Goal: Task Accomplishment & Management: Manage account settings

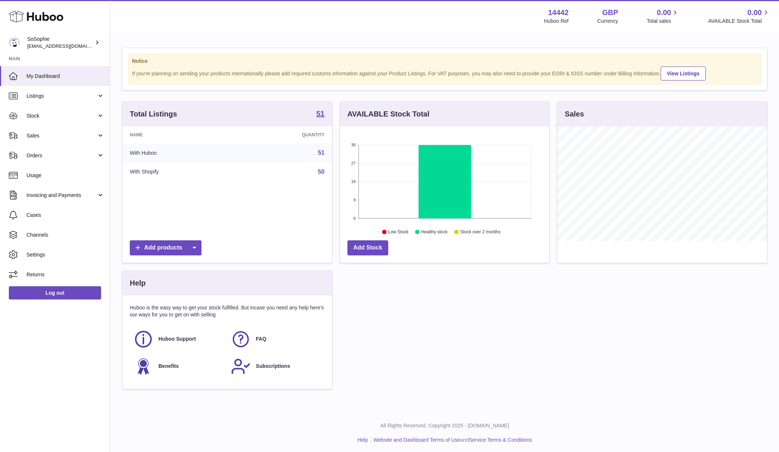
scroll to position [115, 209]
click at [46, 113] on span "Stock" at bounding box center [61, 116] width 70 height 7
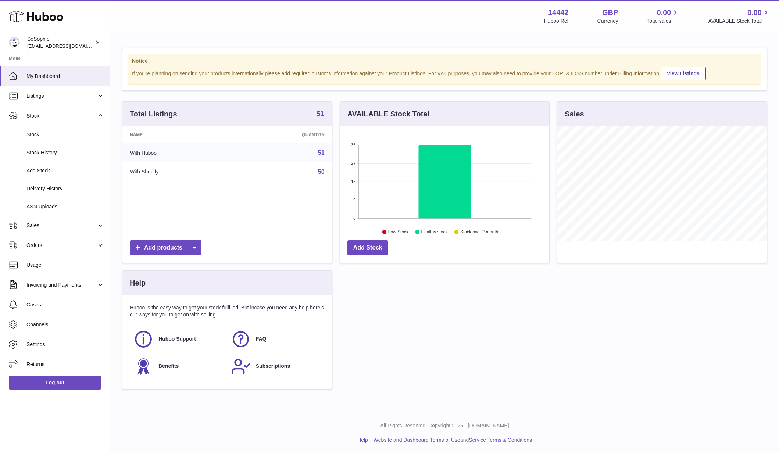
click at [320, 113] on strong "51" at bounding box center [320, 113] width 8 height 7
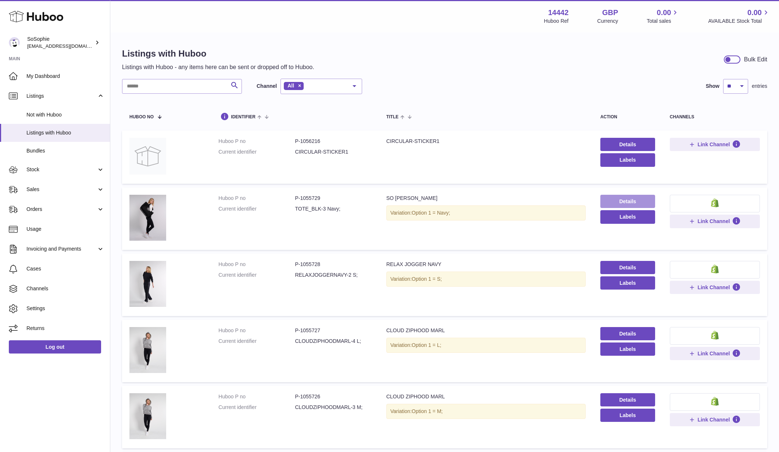
click at [626, 199] on link "Details" at bounding box center [628, 201] width 55 height 13
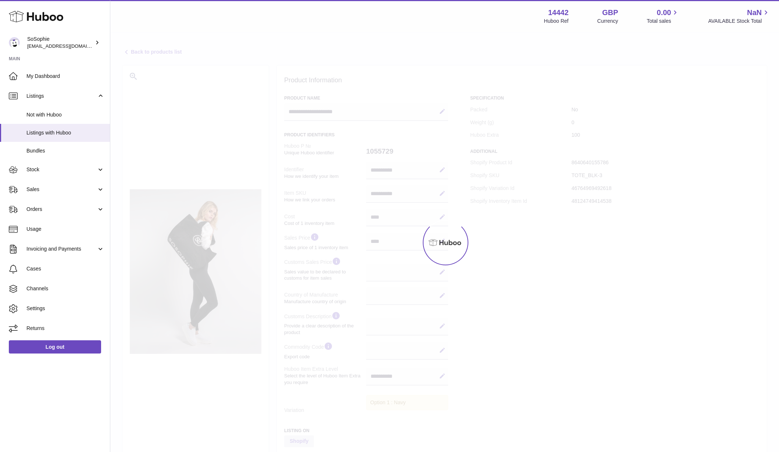
select select
select select "***"
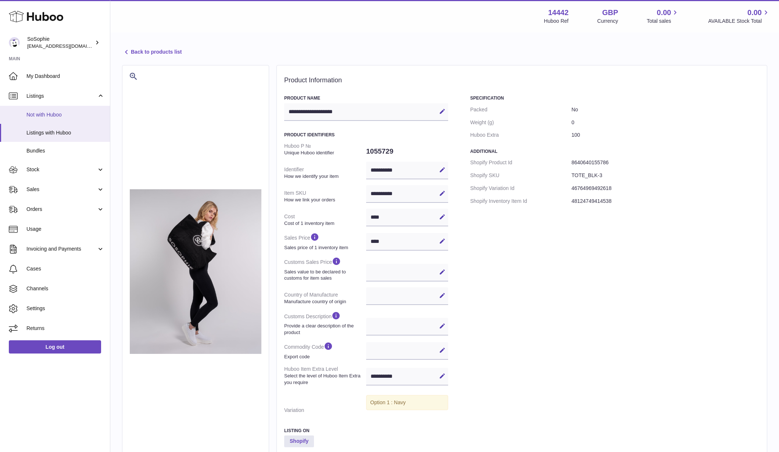
click at [52, 113] on span "Not with Huboo" at bounding box center [65, 114] width 78 height 7
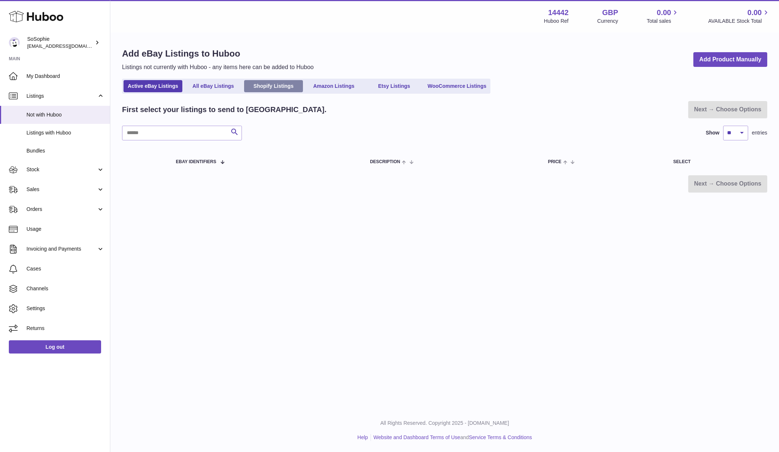
click at [280, 86] on link "Shopify Listings" at bounding box center [273, 86] width 59 height 12
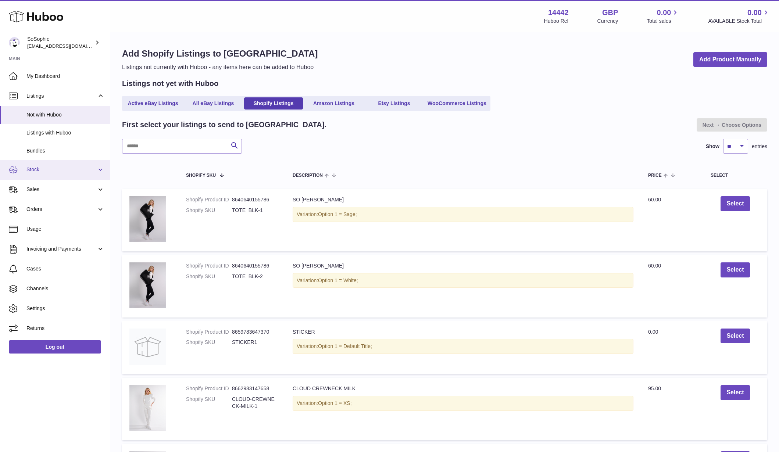
click at [49, 171] on span "Stock" at bounding box center [61, 169] width 70 height 7
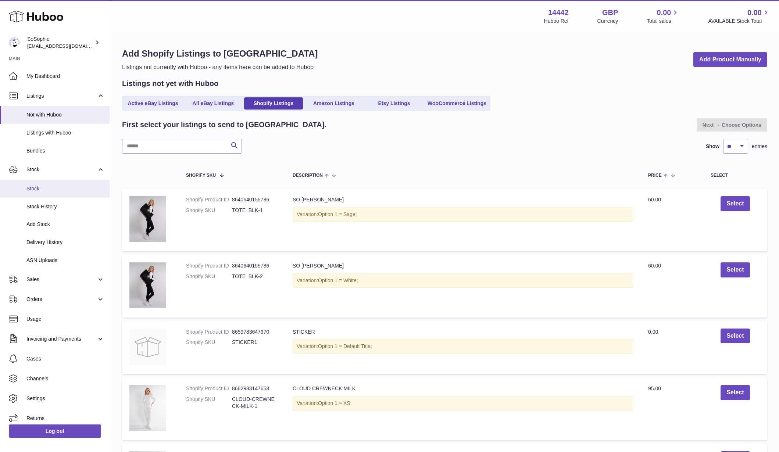
click at [47, 190] on span "Stock" at bounding box center [65, 188] width 78 height 7
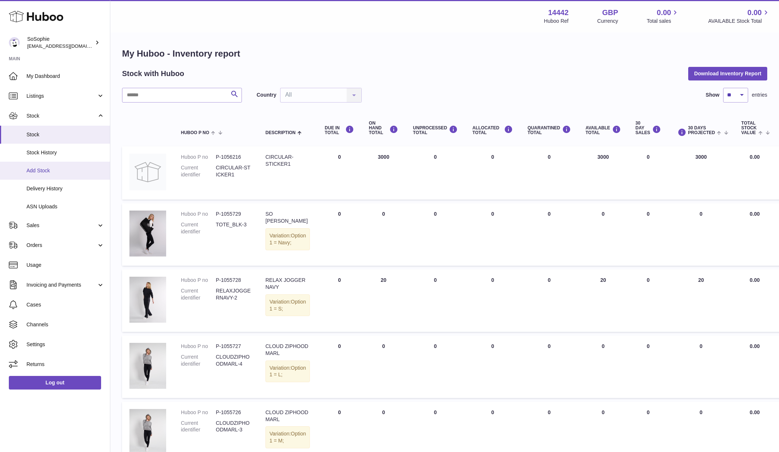
click at [43, 163] on link "Add Stock" at bounding box center [55, 171] width 110 height 18
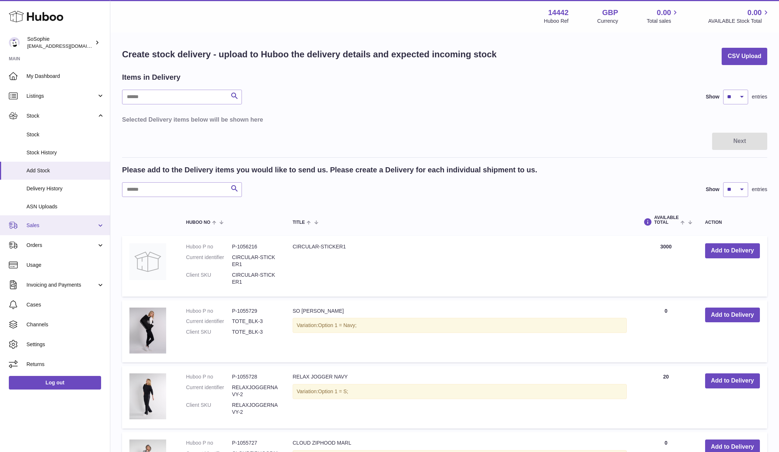
click at [40, 222] on span "Sales" at bounding box center [61, 225] width 70 height 7
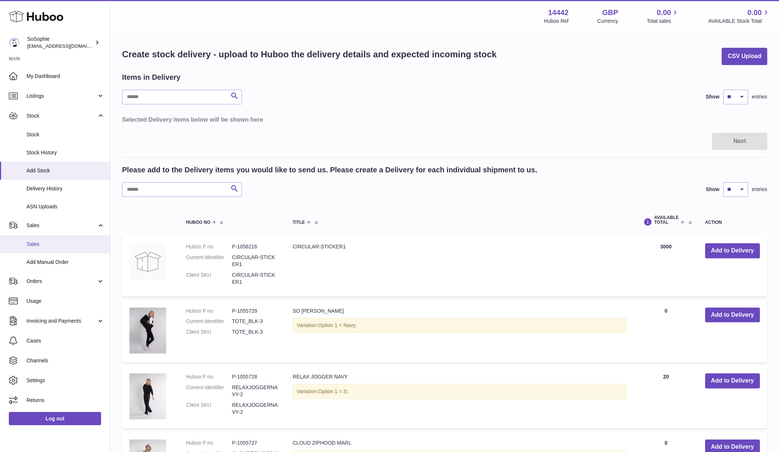
click at [35, 241] on span "Sales" at bounding box center [65, 244] width 78 height 7
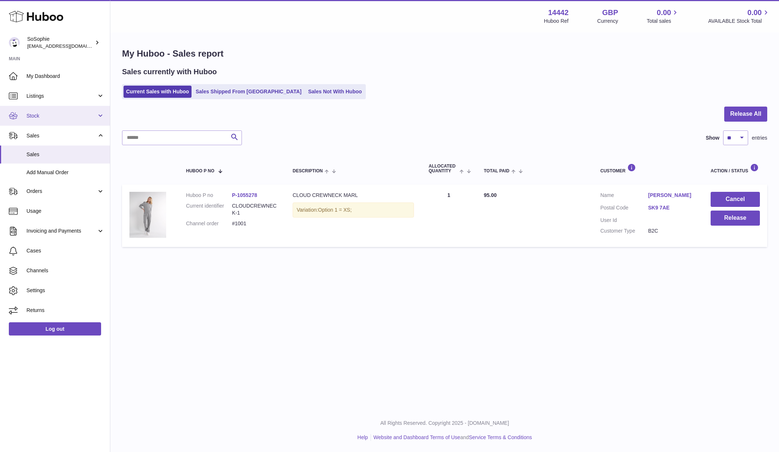
click at [45, 111] on link "Stock" at bounding box center [55, 116] width 110 height 20
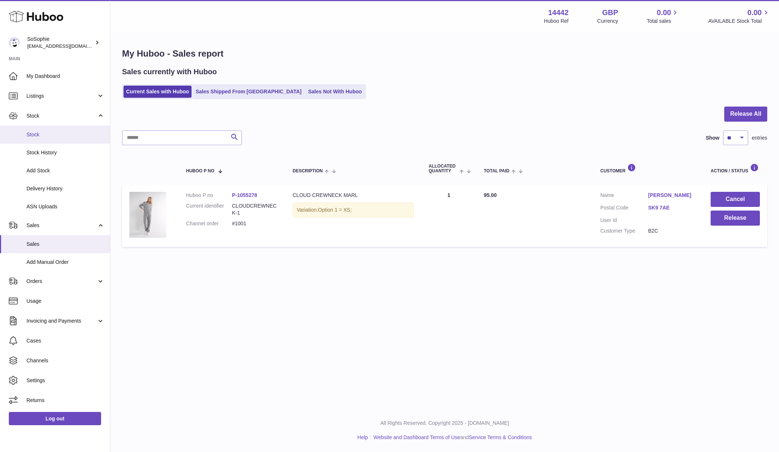
click at [35, 132] on span "Stock" at bounding box center [65, 134] width 78 height 7
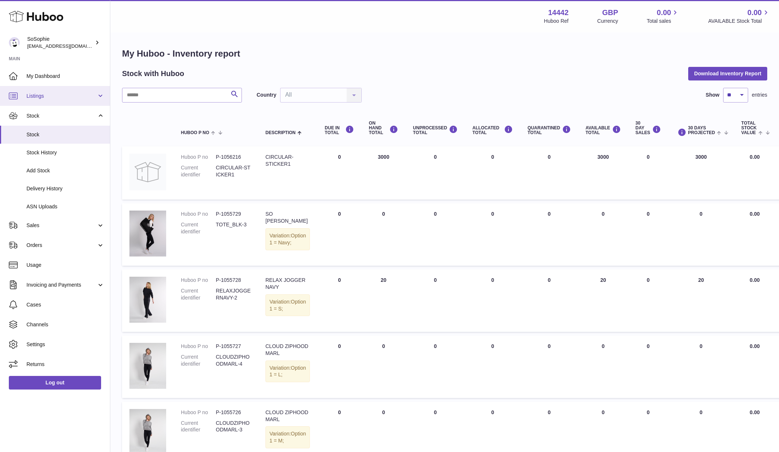
click at [75, 94] on span "Listings" at bounding box center [61, 96] width 70 height 7
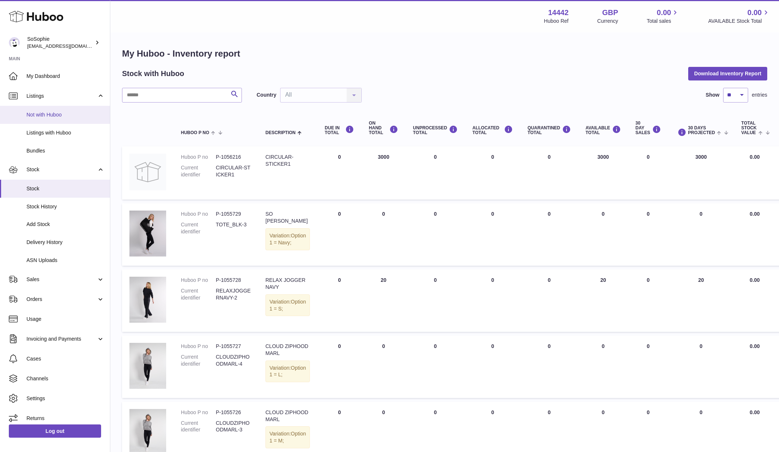
click at [64, 115] on span "Not with Huboo" at bounding box center [65, 114] width 78 height 7
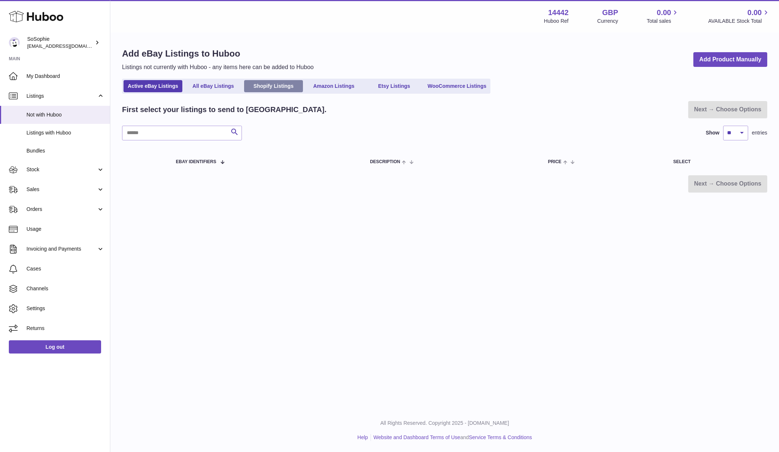
click at [275, 86] on link "Shopify Listings" at bounding box center [273, 86] width 59 height 12
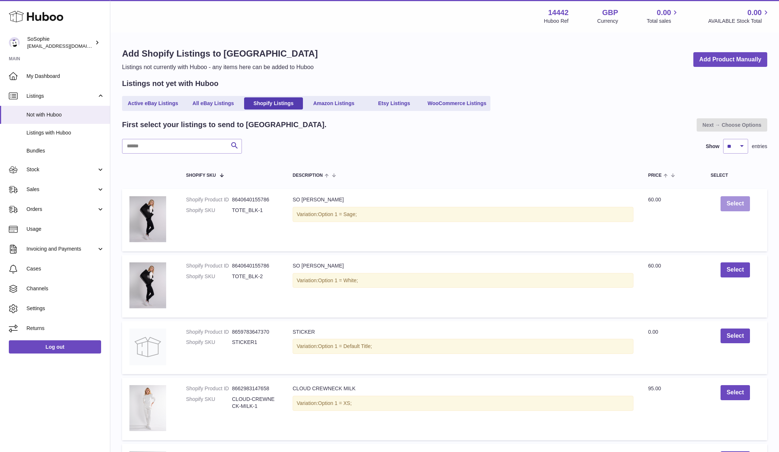
click at [742, 201] on button "Select" at bounding box center [735, 203] width 29 height 15
click at [737, 228] on button "Undo" at bounding box center [735, 226] width 27 height 15
